Goal: Transaction & Acquisition: Purchase product/service

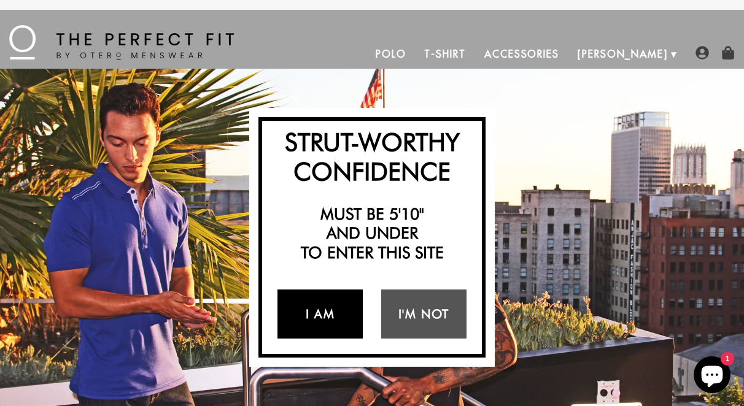
click at [341, 313] on link "I Am" at bounding box center [319, 314] width 85 height 49
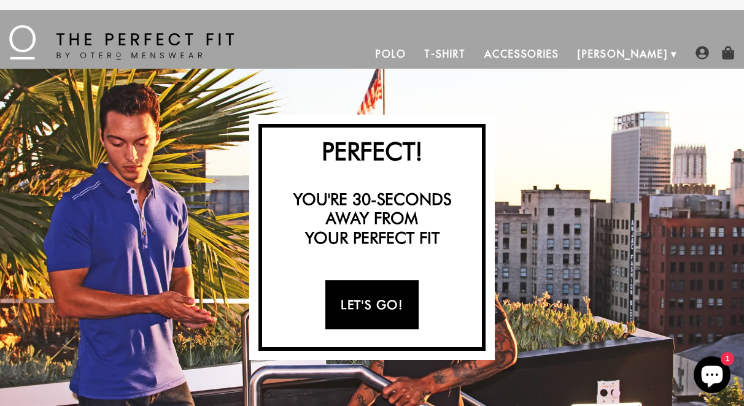
click at [354, 315] on link "Let's Go!" at bounding box center [371, 304] width 93 height 49
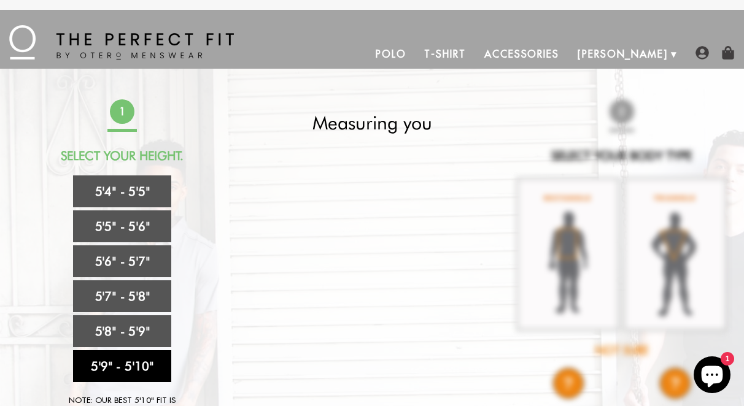
click at [112, 361] on link "5'9" - 5'10"" at bounding box center [122, 366] width 98 height 32
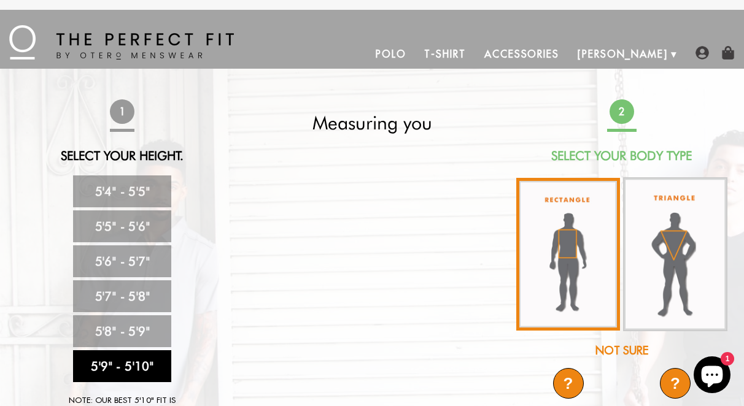
click at [554, 286] on img at bounding box center [568, 254] width 104 height 153
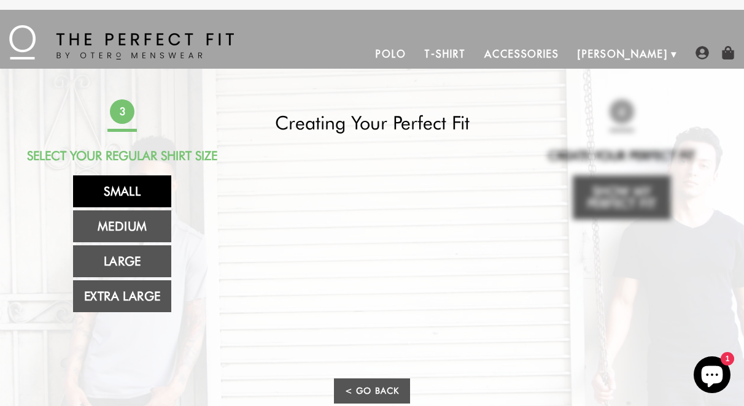
click at [136, 193] on link "Small" at bounding box center [122, 192] width 98 height 32
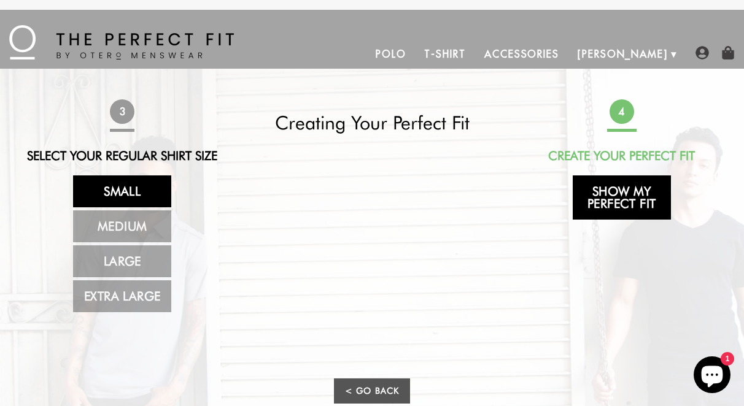
click at [613, 197] on link "Show My Perfect Fit" at bounding box center [622, 198] width 98 height 44
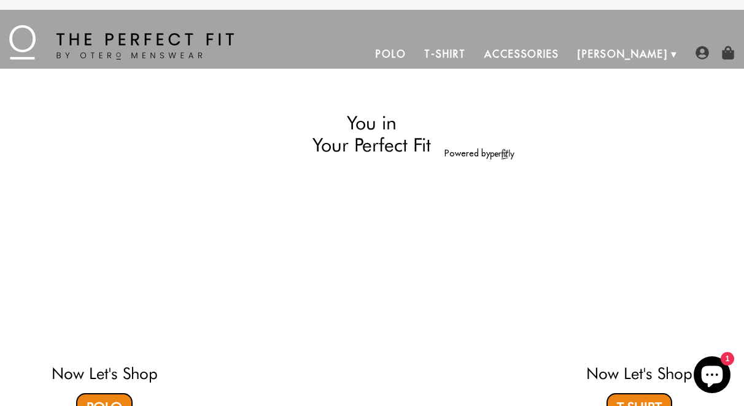
select select "59-510"
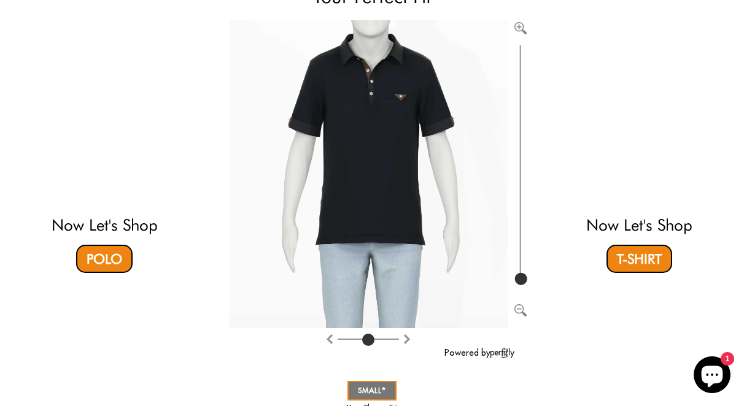
scroll to position [118, 0]
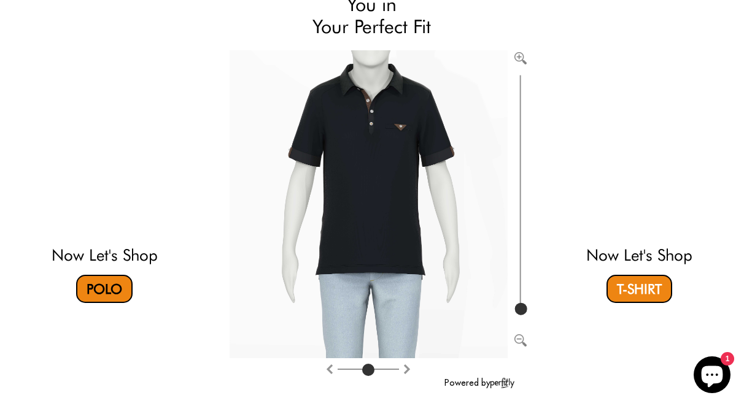
click at [99, 279] on link "Polo" at bounding box center [104, 289] width 56 height 28
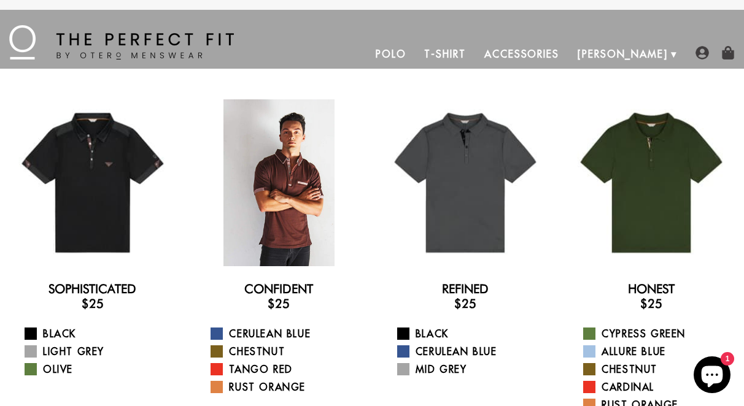
click at [288, 214] on div at bounding box center [278, 182] width 167 height 167
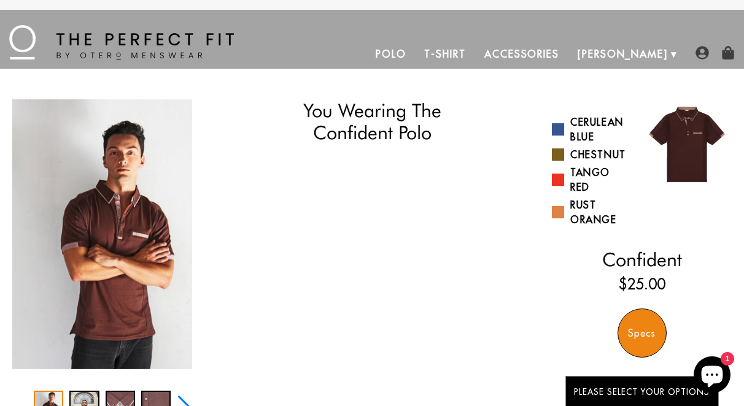
select select "59-510"
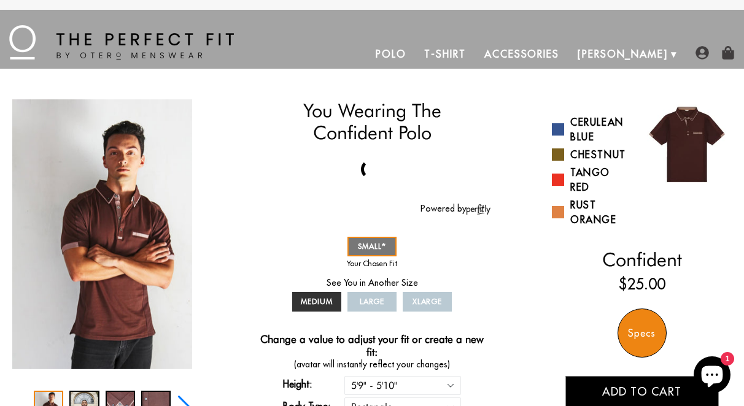
scroll to position [118, 0]
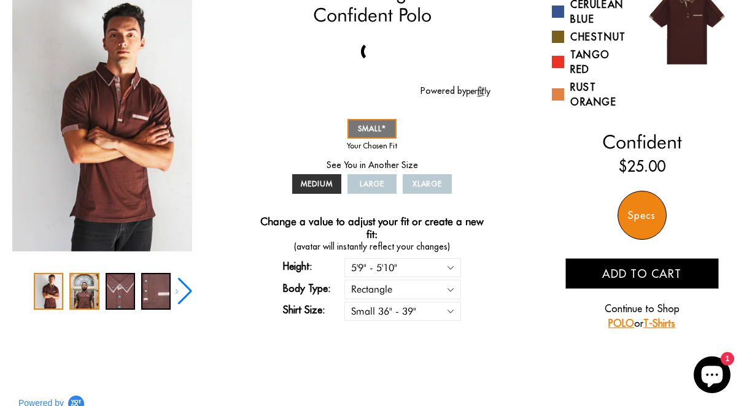
click at [78, 303] on div "2 / 5" at bounding box center [83, 291] width 29 height 37
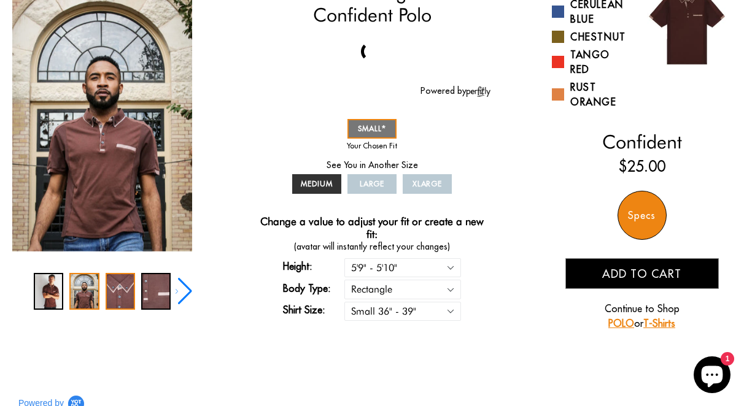
click at [112, 294] on div "3 / 5" at bounding box center [120, 291] width 29 height 37
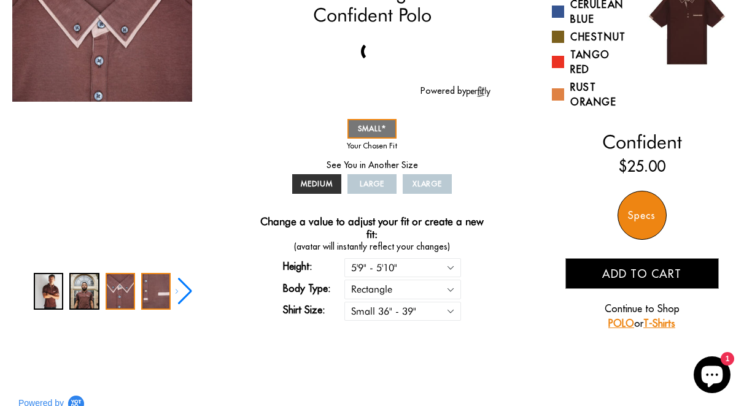
click at [144, 296] on div "4 / 5" at bounding box center [155, 291] width 29 height 37
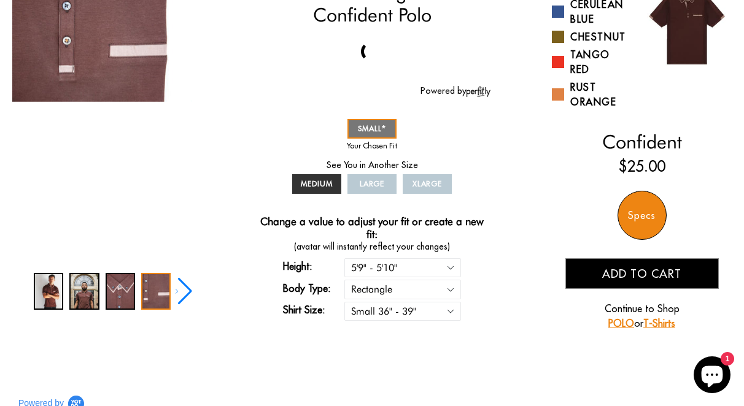
click at [182, 288] on div "Next slide" at bounding box center [184, 291] width 17 height 27
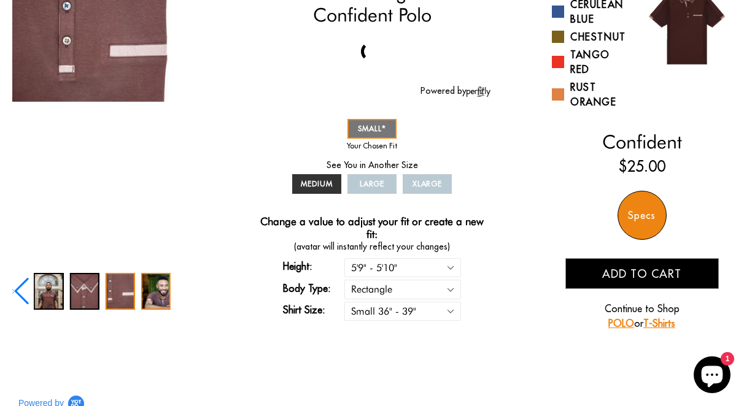
click at [161, 302] on div "5 / 5" at bounding box center [155, 291] width 29 height 37
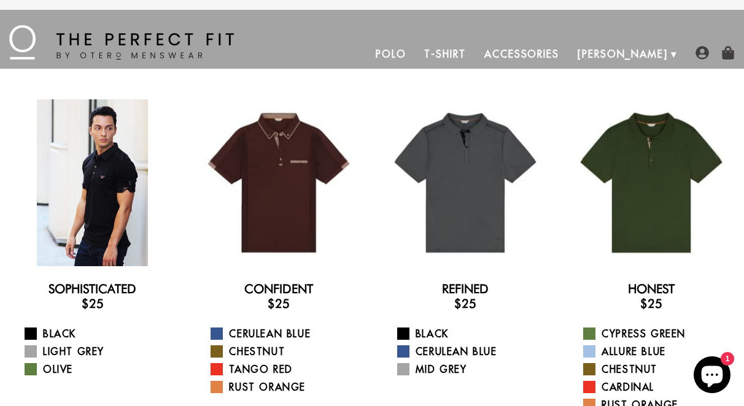
click at [117, 196] on div at bounding box center [92, 182] width 167 height 167
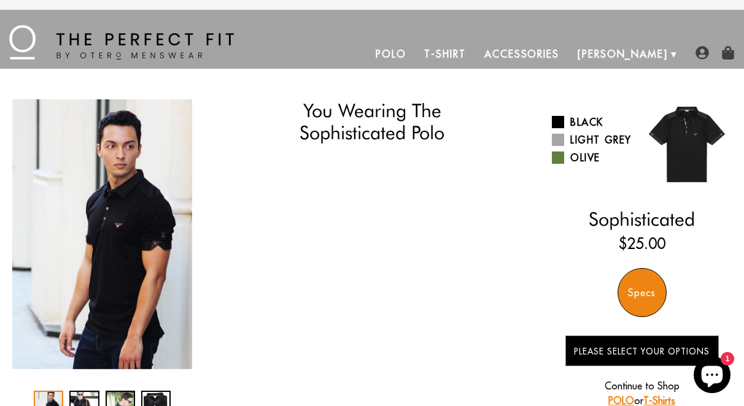
select select "59-510"
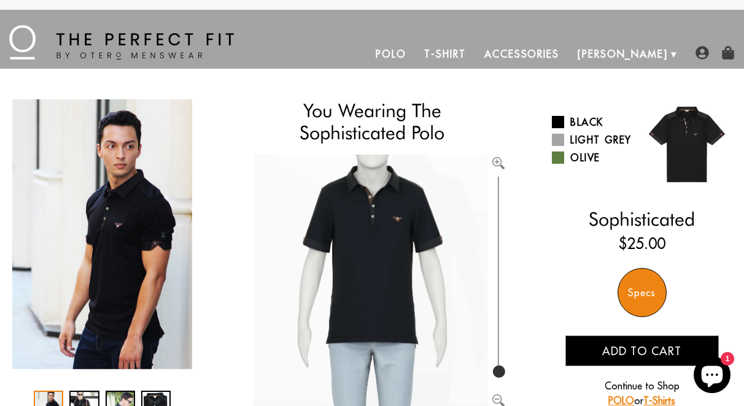
scroll to position [187, 0]
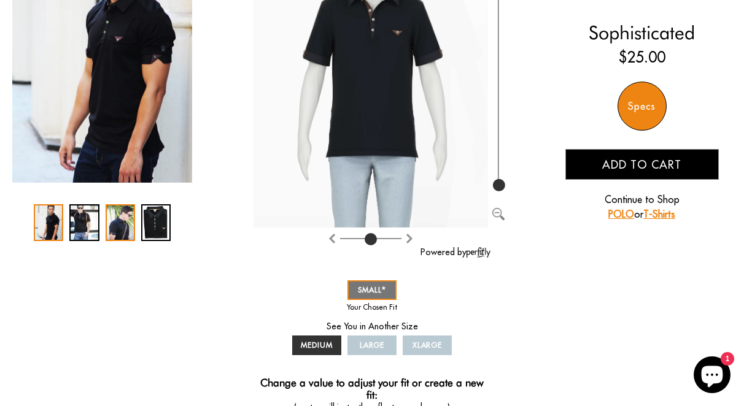
click at [119, 228] on div "3 / 4" at bounding box center [120, 222] width 29 height 37
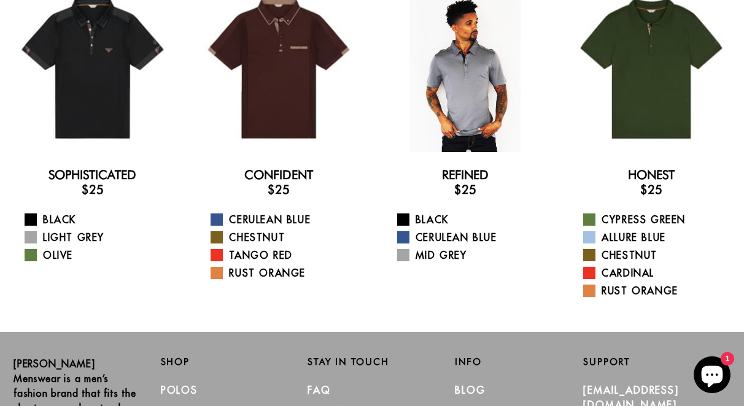
scroll to position [107, 0]
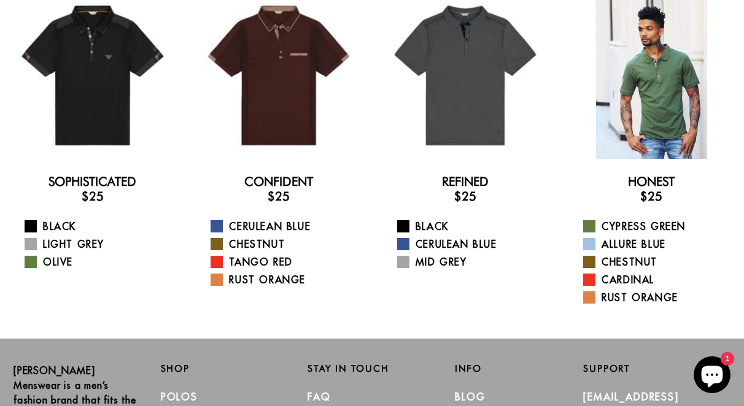
click at [648, 125] on div at bounding box center [651, 75] width 167 height 167
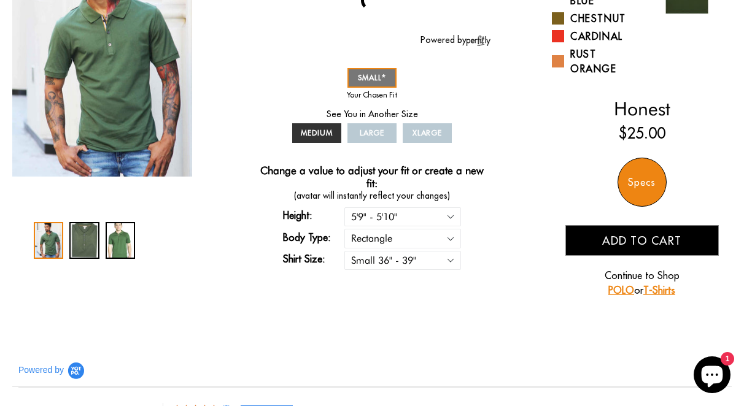
scroll to position [168, 0]
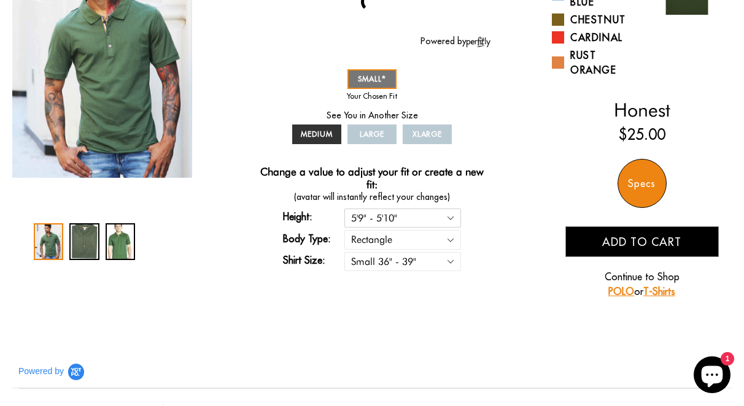
click at [369, 217] on select "5'4" - 5'5" 5'5" - 5'6" 5'6" - 5'7" 5'7" - 5'8" 5'8" - 5'9" 5'9" - 5'10"" at bounding box center [402, 218] width 117 height 19
select select "58-59"
click at [344, 209] on select "5'4" - 5'5" 5'5" - 5'6" 5'6" - 5'7" 5'7" - 5'8" 5'8" - 5'9" 5'9" - 5'10"" at bounding box center [402, 218] width 117 height 19
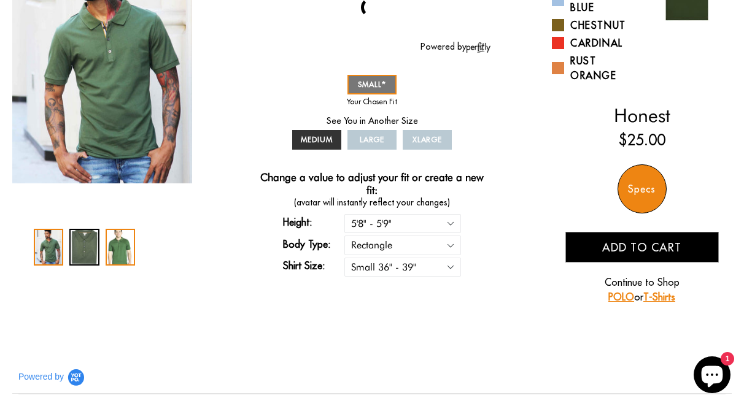
click at [117, 252] on div "3 / 3" at bounding box center [120, 247] width 29 height 37
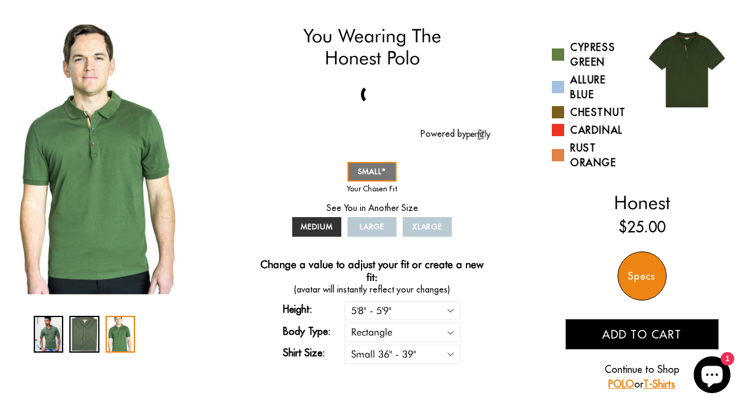
scroll to position [153, 0]
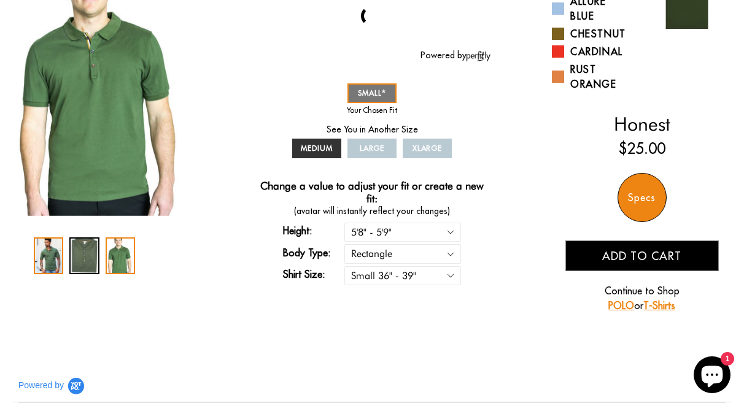
click at [48, 248] on div "1 / 3" at bounding box center [48, 256] width 29 height 37
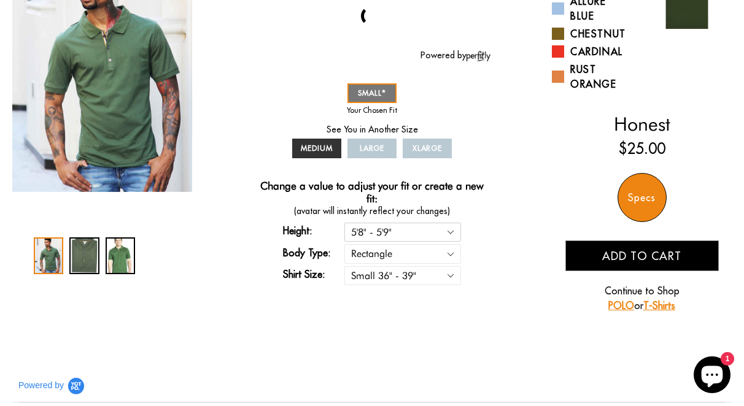
click at [375, 233] on select "5'4" - 5'5" 5'5" - 5'6" 5'6" - 5'7" 5'7" - 5'8" 5'8" - 5'9" 5'9" - 5'10"" at bounding box center [402, 232] width 117 height 19
select select "57-58"
click at [344, 223] on select "5'4" - 5'5" 5'5" - 5'6" 5'6" - 5'7" 5'7" - 5'8" 5'8" - 5'9" 5'9" - 5'10"" at bounding box center [402, 232] width 117 height 19
select select "57-58"
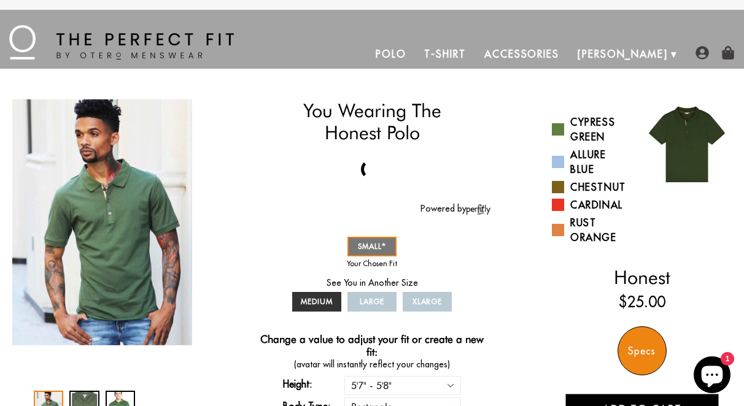
click at [416, 52] on link "Polo" at bounding box center [390, 53] width 49 height 29
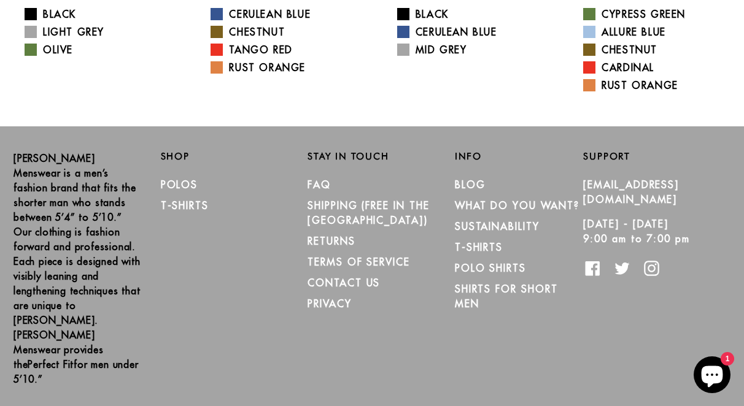
scroll to position [318, 0]
